Goal: Task Accomplishment & Management: Complete application form

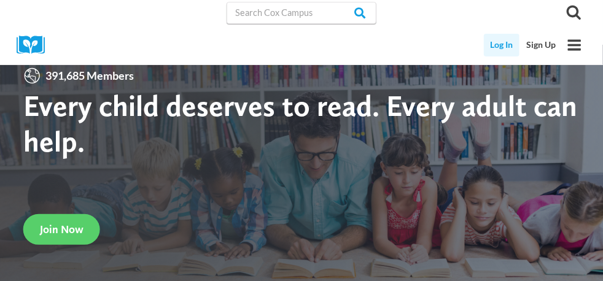
click at [500, 48] on link "Log In" at bounding box center [502, 45] width 36 height 23
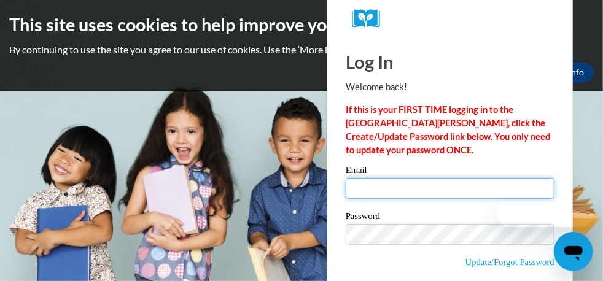
type input "[EMAIL_ADDRESS][DOMAIN_NAME]"
click at [475, 193] on input "neese687@gmail.com" at bounding box center [450, 188] width 209 height 21
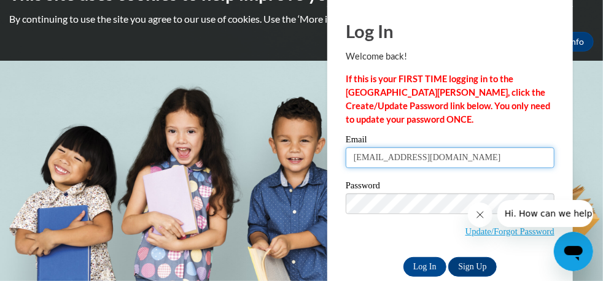
scroll to position [53, 0]
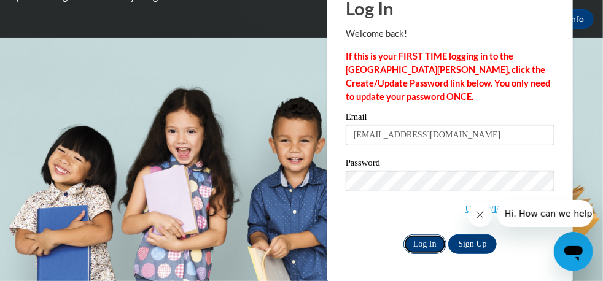
click at [419, 243] on input "Log In" at bounding box center [424, 244] width 43 height 20
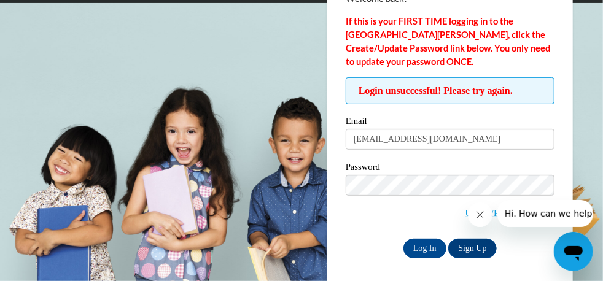
scroll to position [92, 0]
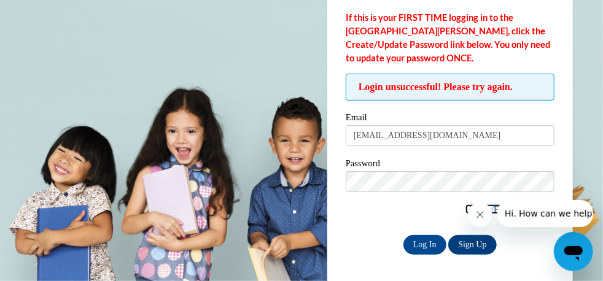
click at [465, 207] on link "Update/Forgot Password" at bounding box center [509, 209] width 89 height 10
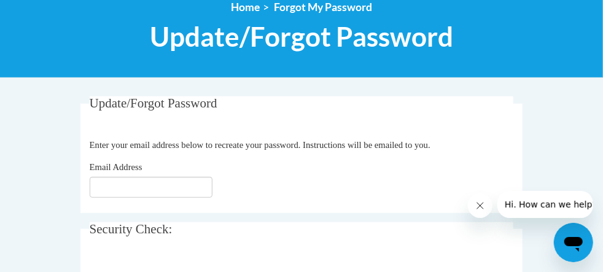
scroll to position [163, 0]
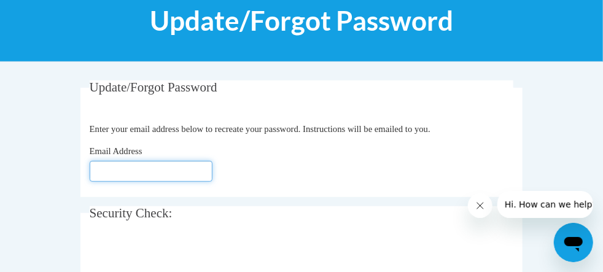
click at [90, 171] on input "Email Address" at bounding box center [151, 171] width 123 height 21
type input "neese687@gmail.com"
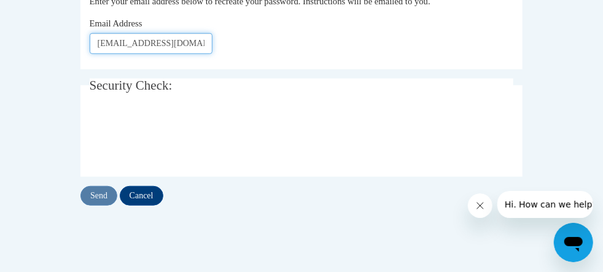
scroll to position [293, 0]
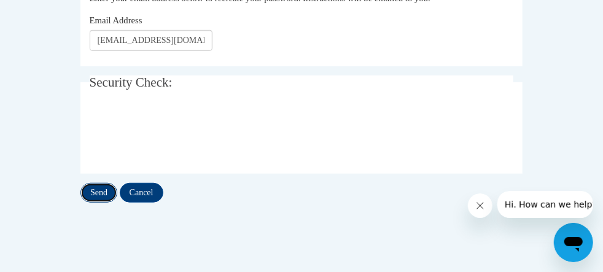
click at [80, 198] on input "Send" at bounding box center [98, 193] width 37 height 20
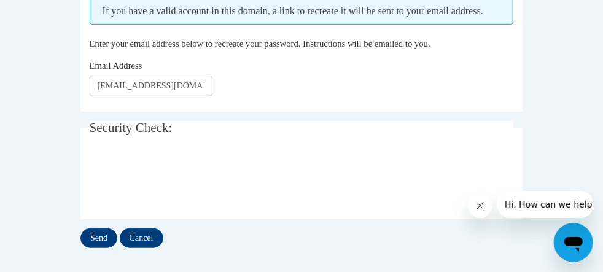
scroll to position [292, 0]
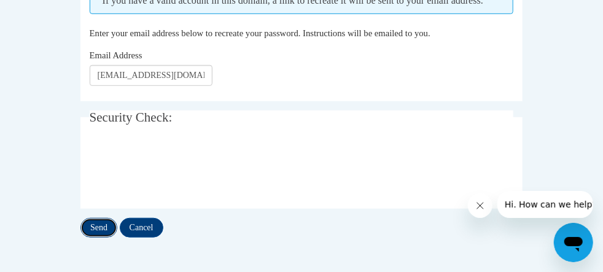
click at [80, 227] on input "Send" at bounding box center [98, 228] width 37 height 20
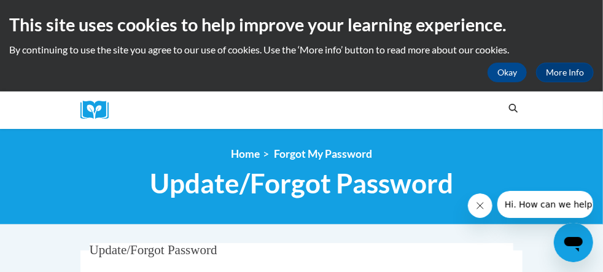
click at [482, 73] on div "Okay More Info" at bounding box center [301, 73] width 584 height 20
click at [505, 71] on button "Okay" at bounding box center [506, 73] width 39 height 20
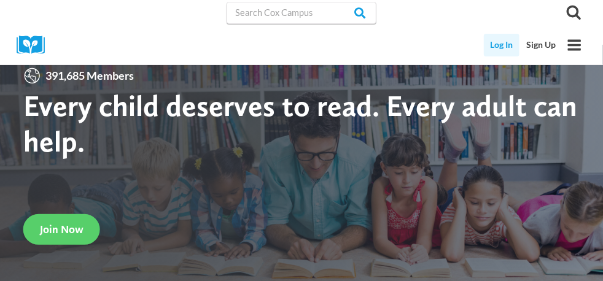
click at [498, 45] on link "Log In" at bounding box center [502, 45] width 36 height 23
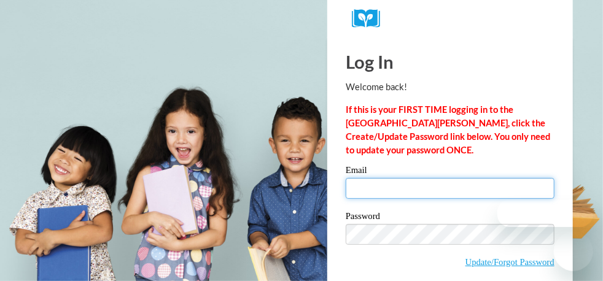
type input "[EMAIL_ADDRESS][DOMAIN_NAME]"
click at [355, 191] on input "[EMAIL_ADDRESS][DOMAIN_NAME]" at bounding box center [450, 188] width 209 height 21
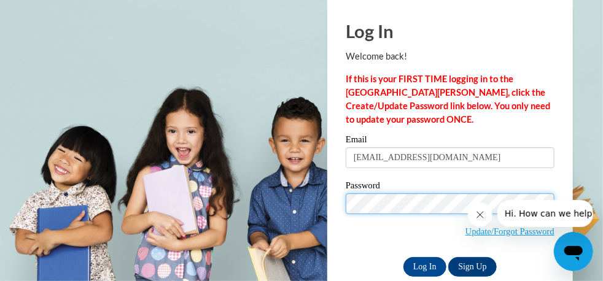
scroll to position [53, 0]
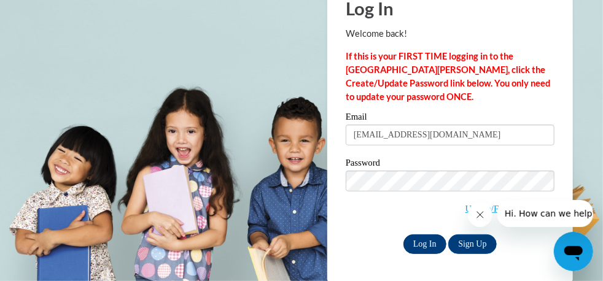
click at [420, 245] on input "Log In" at bounding box center [424, 244] width 43 height 20
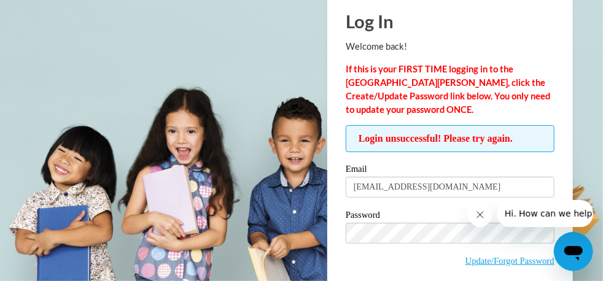
scroll to position [75, 0]
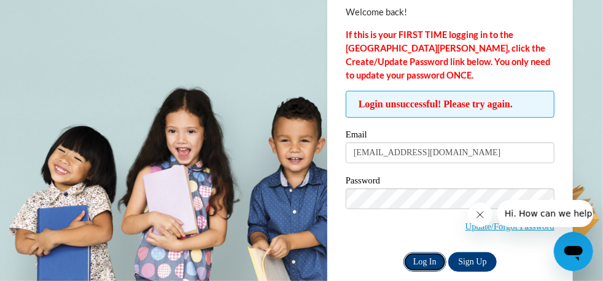
click at [424, 262] on input "Log In" at bounding box center [424, 262] width 43 height 20
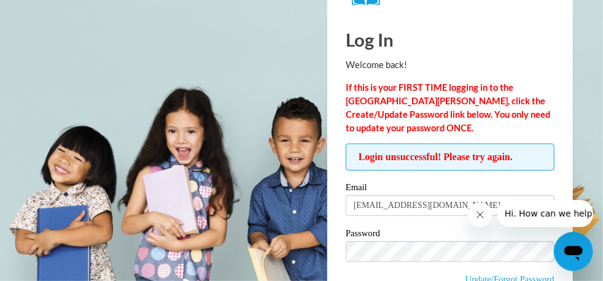
scroll to position [92, 0]
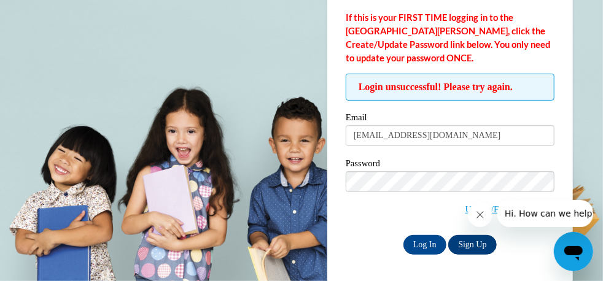
click at [479, 240] on link "Sign Up" at bounding box center [472, 245] width 48 height 20
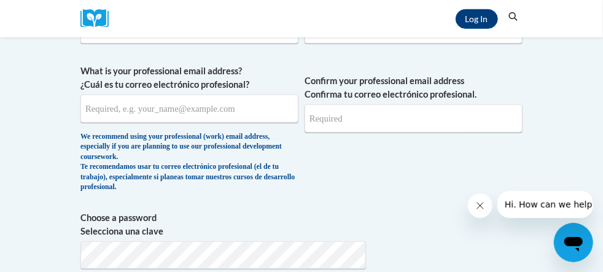
scroll to position [315, 0]
